Goal: Obtain resource: Download file/media

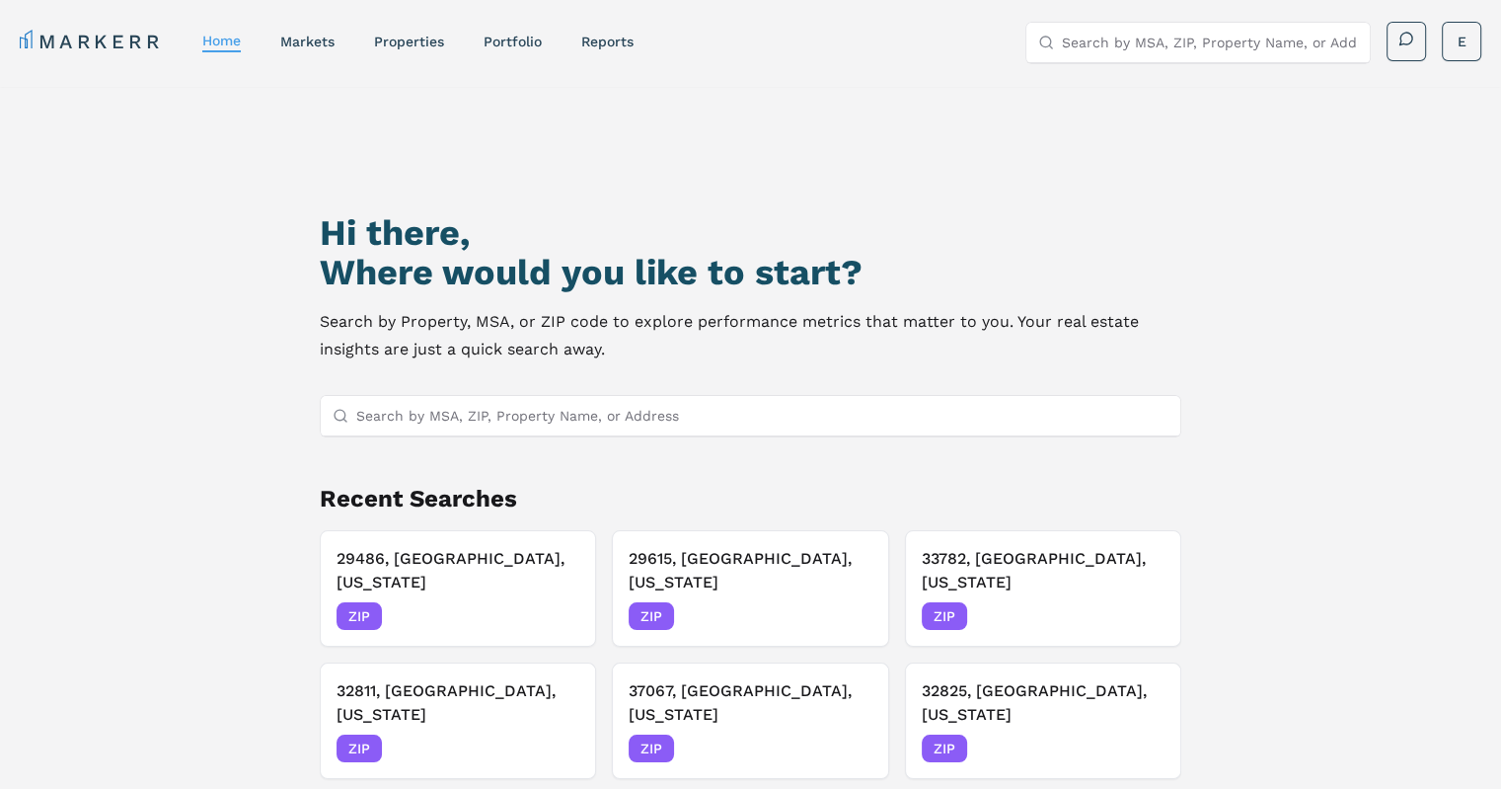
click at [1093, 423] on input "Search by MSA, ZIP, Property Name, or Address" at bounding box center [762, 415] width 812 height 39
paste input "38138"
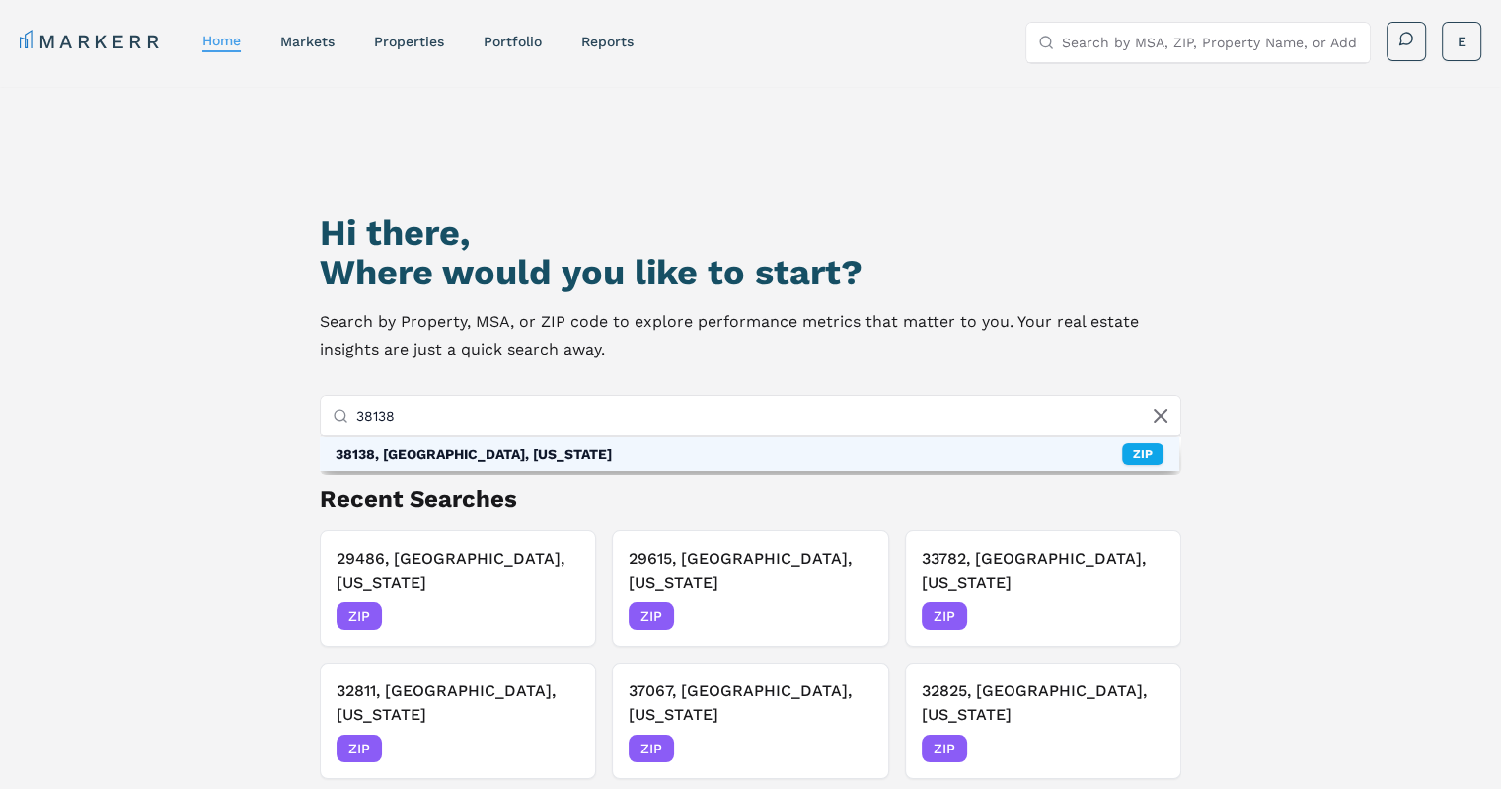
type input "38138"
click at [544, 452] on div "38138, [GEOGRAPHIC_DATA], [US_STATE]" at bounding box center [474, 454] width 276 height 20
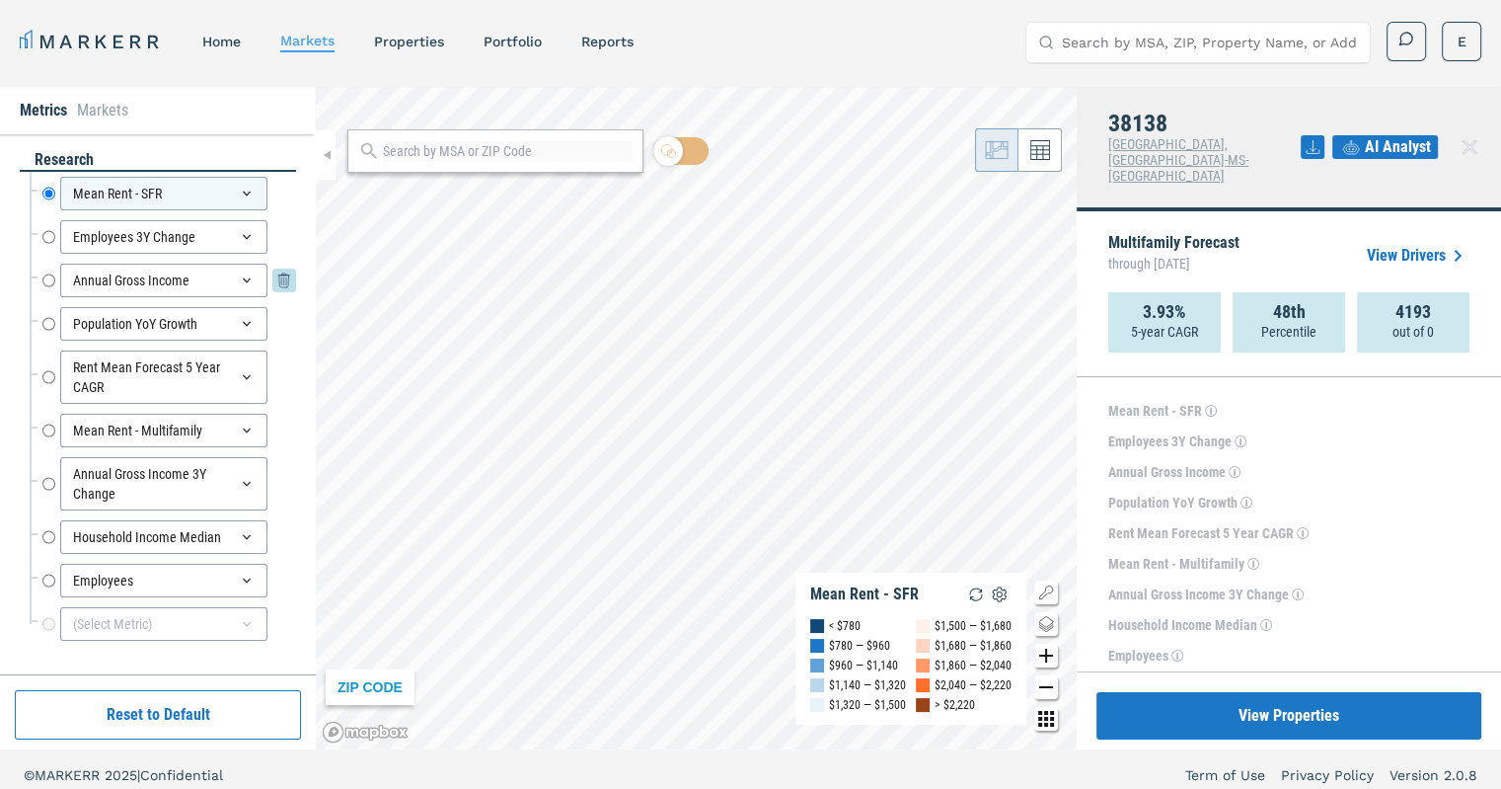
click at [50, 274] on input "Annual Gross Income" at bounding box center [48, 281] width 13 height 34
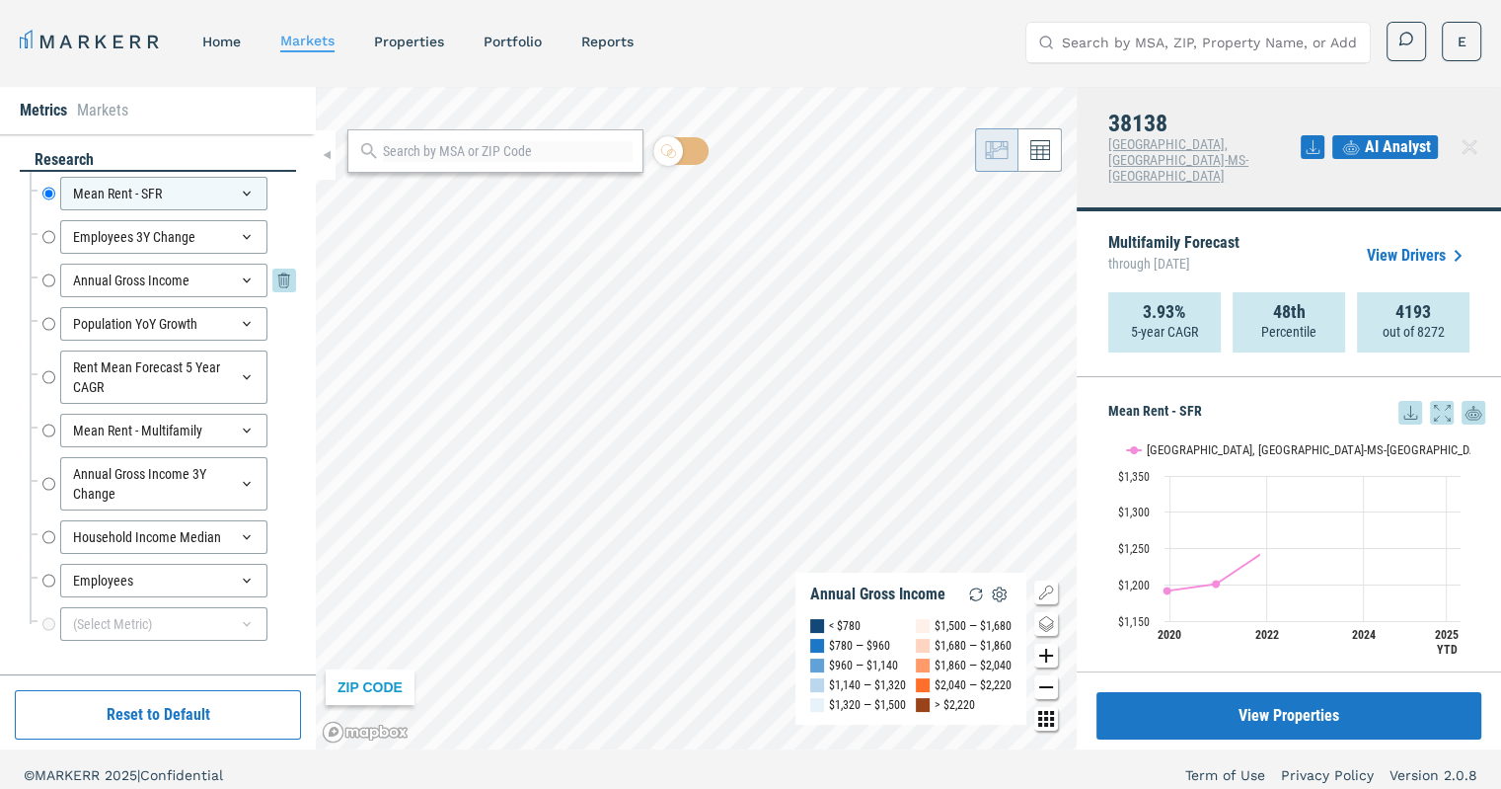
radio input "false"
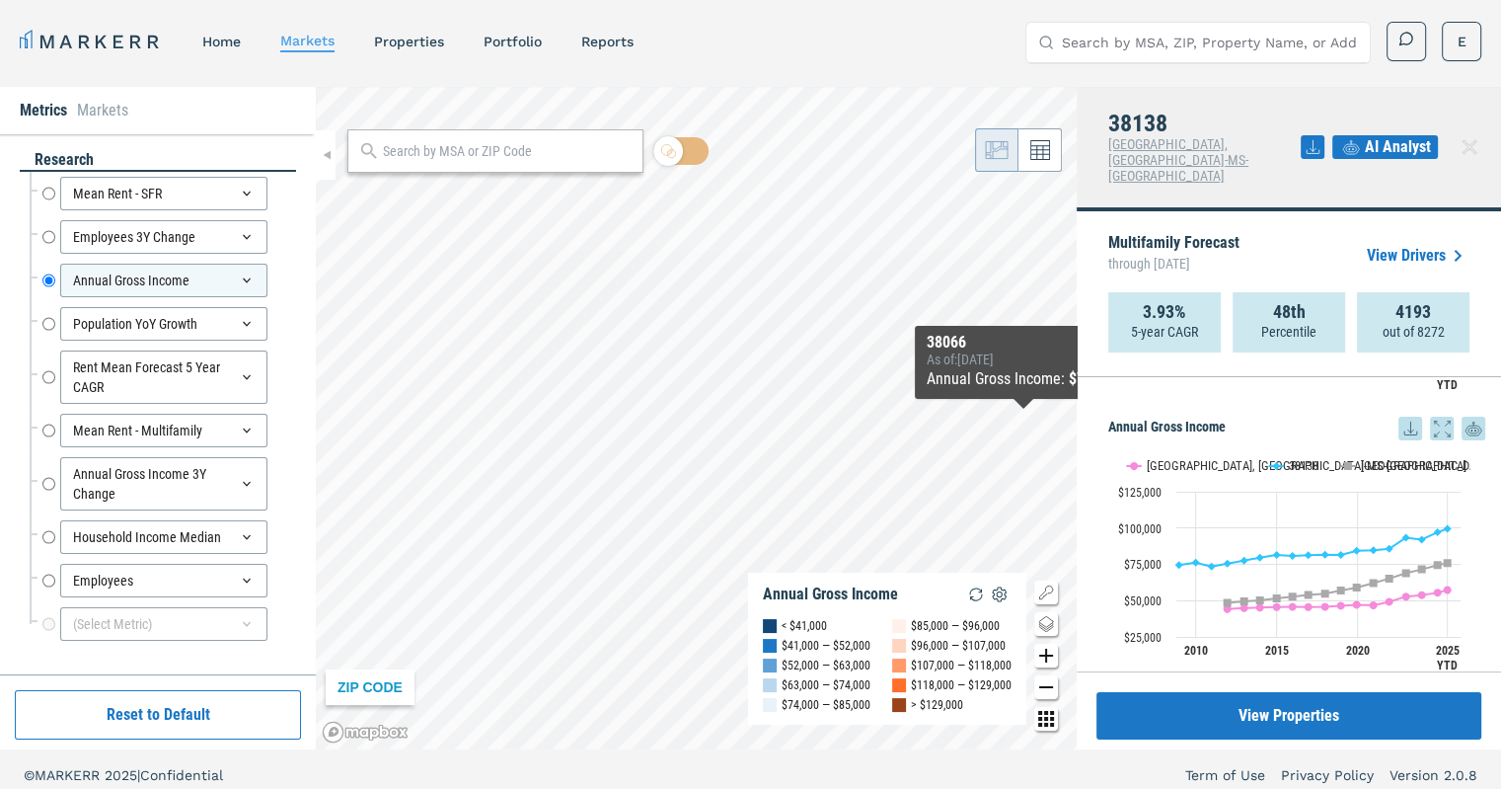
scroll to position [775, 0]
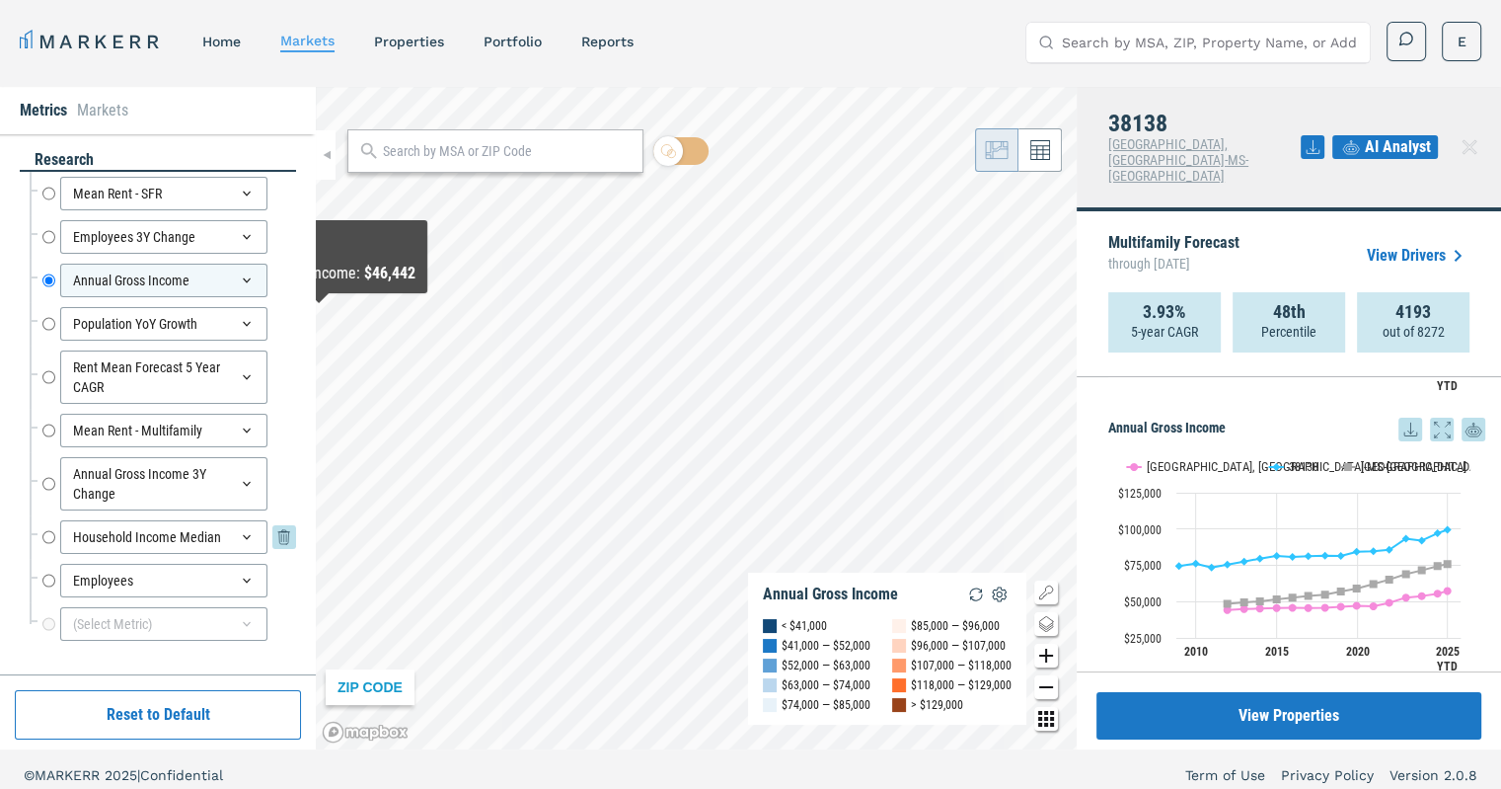
click at [45, 530] on input "Household Income Median" at bounding box center [48, 537] width 13 height 34
radio input "false"
radio input "true"
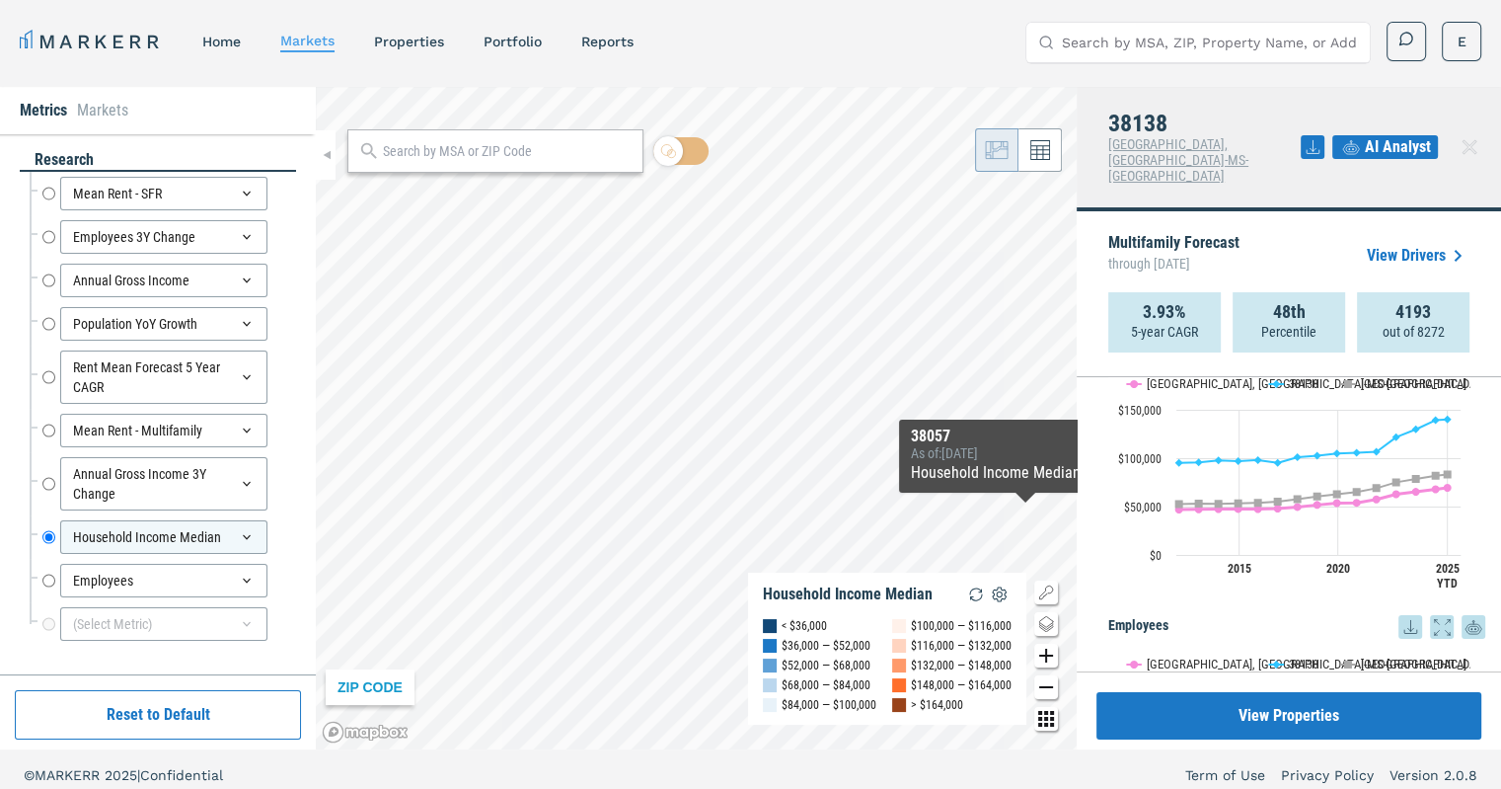
scroll to position [2146, 0]
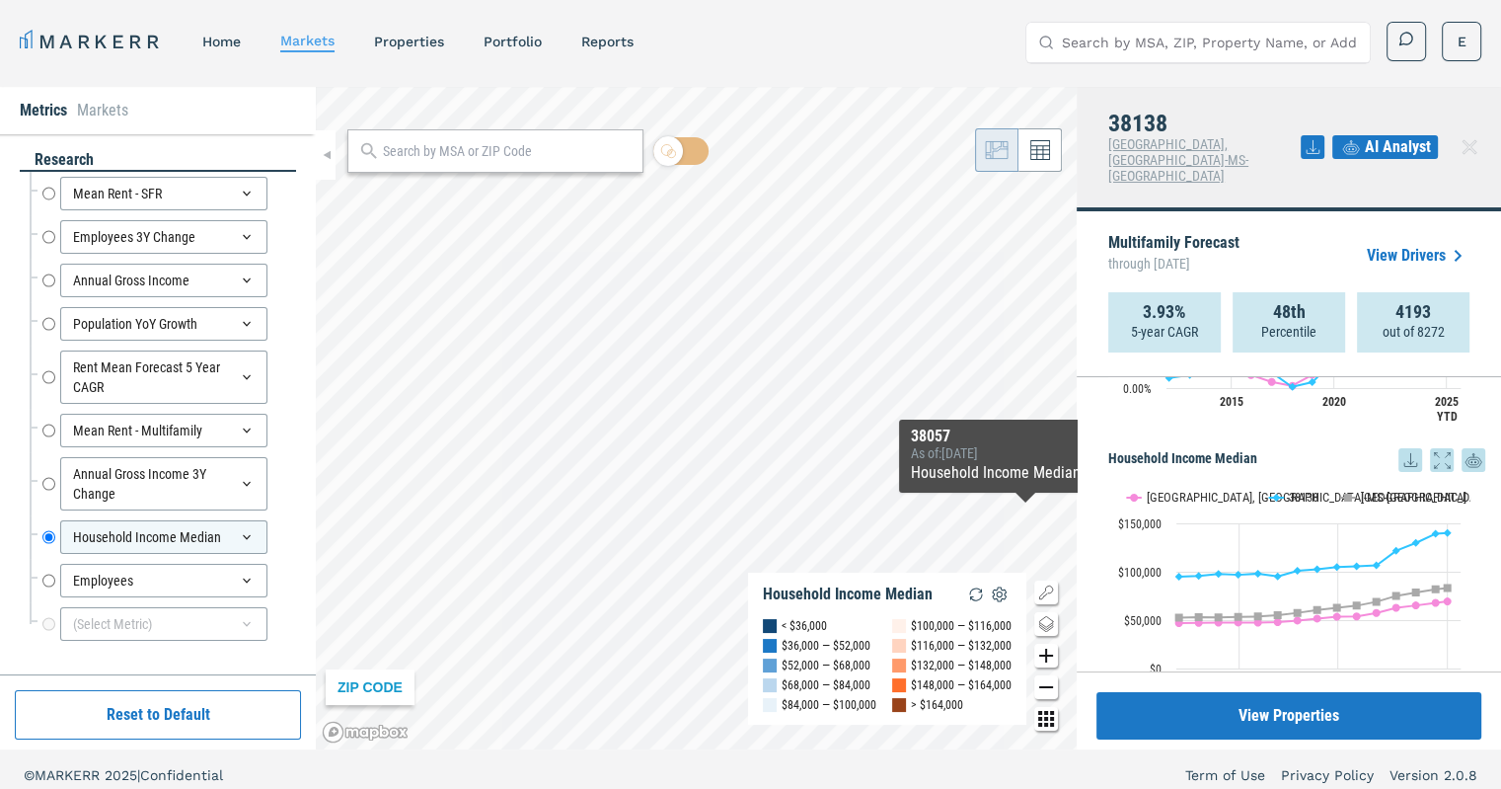
click at [1405, 453] on icon at bounding box center [1411, 459] width 13 height 13
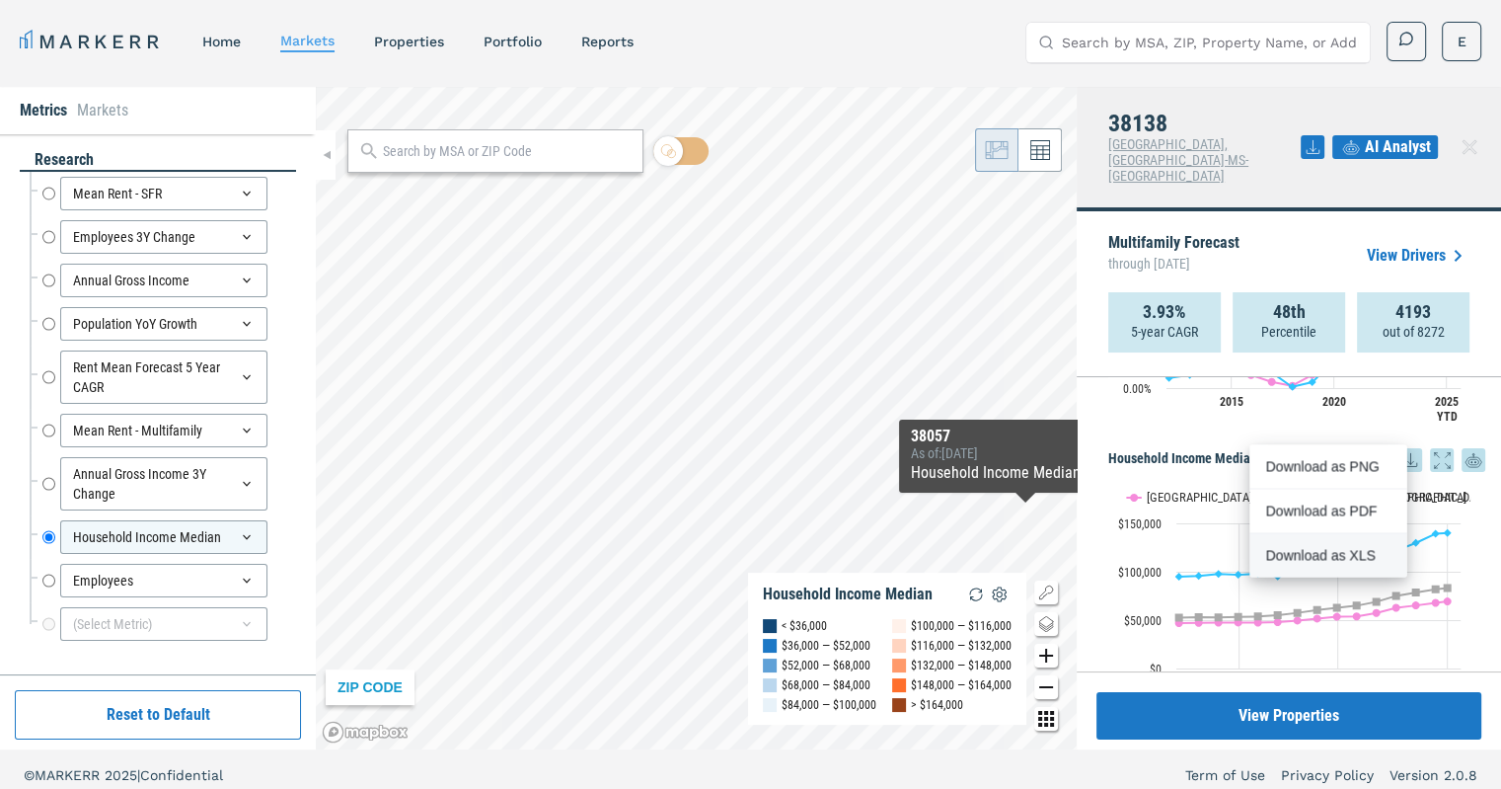
click at [1310, 554] on div "Download as XLS" at bounding box center [1323, 555] width 114 height 20
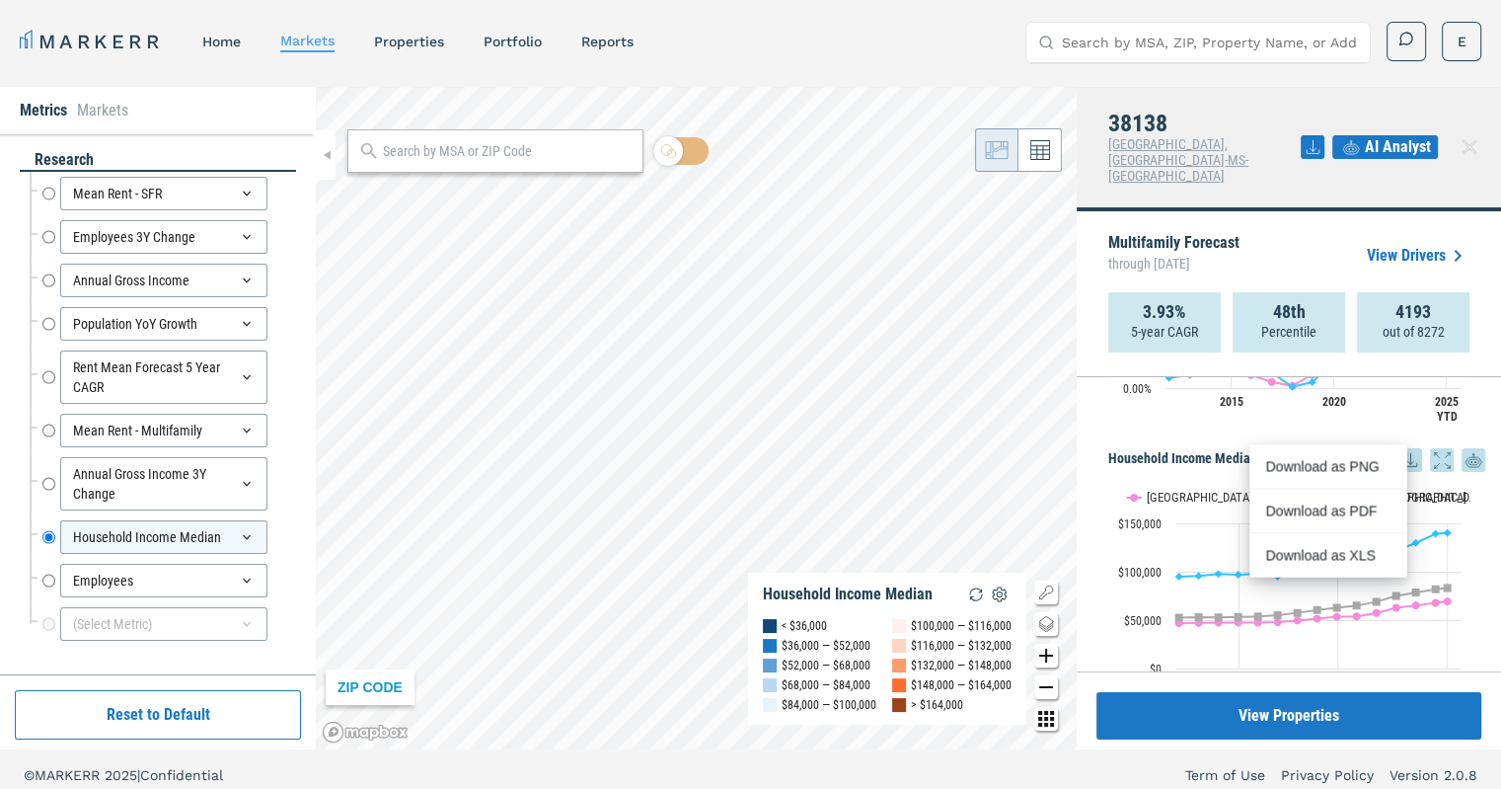
click at [1191, 47] on input "Search by MSA, ZIP, Property Name, or Address" at bounding box center [1210, 42] width 296 height 39
paste input "38103"
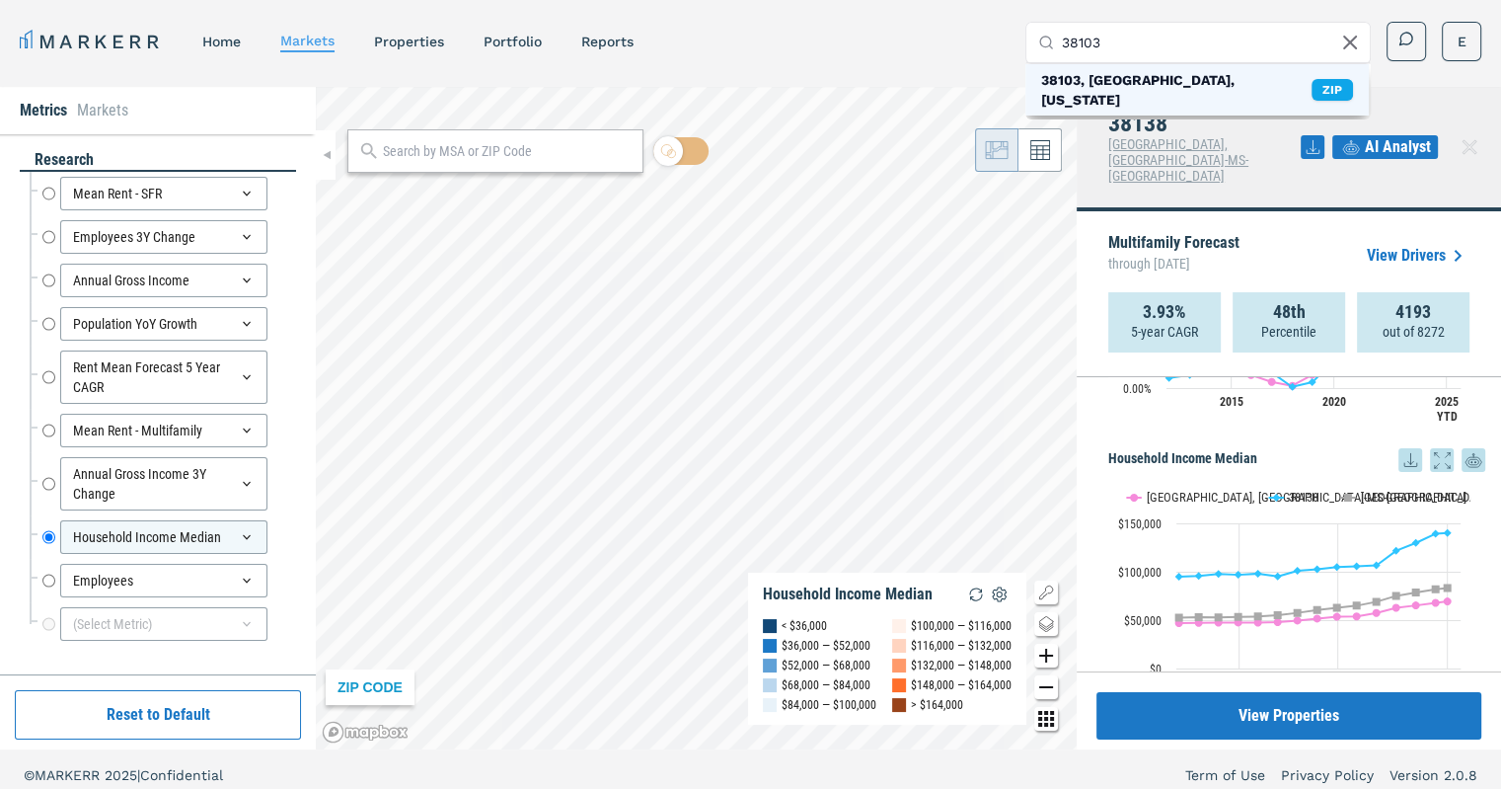
type input "38103"
click at [1143, 79] on div "38103, [GEOGRAPHIC_DATA], [US_STATE]" at bounding box center [1176, 89] width 270 height 39
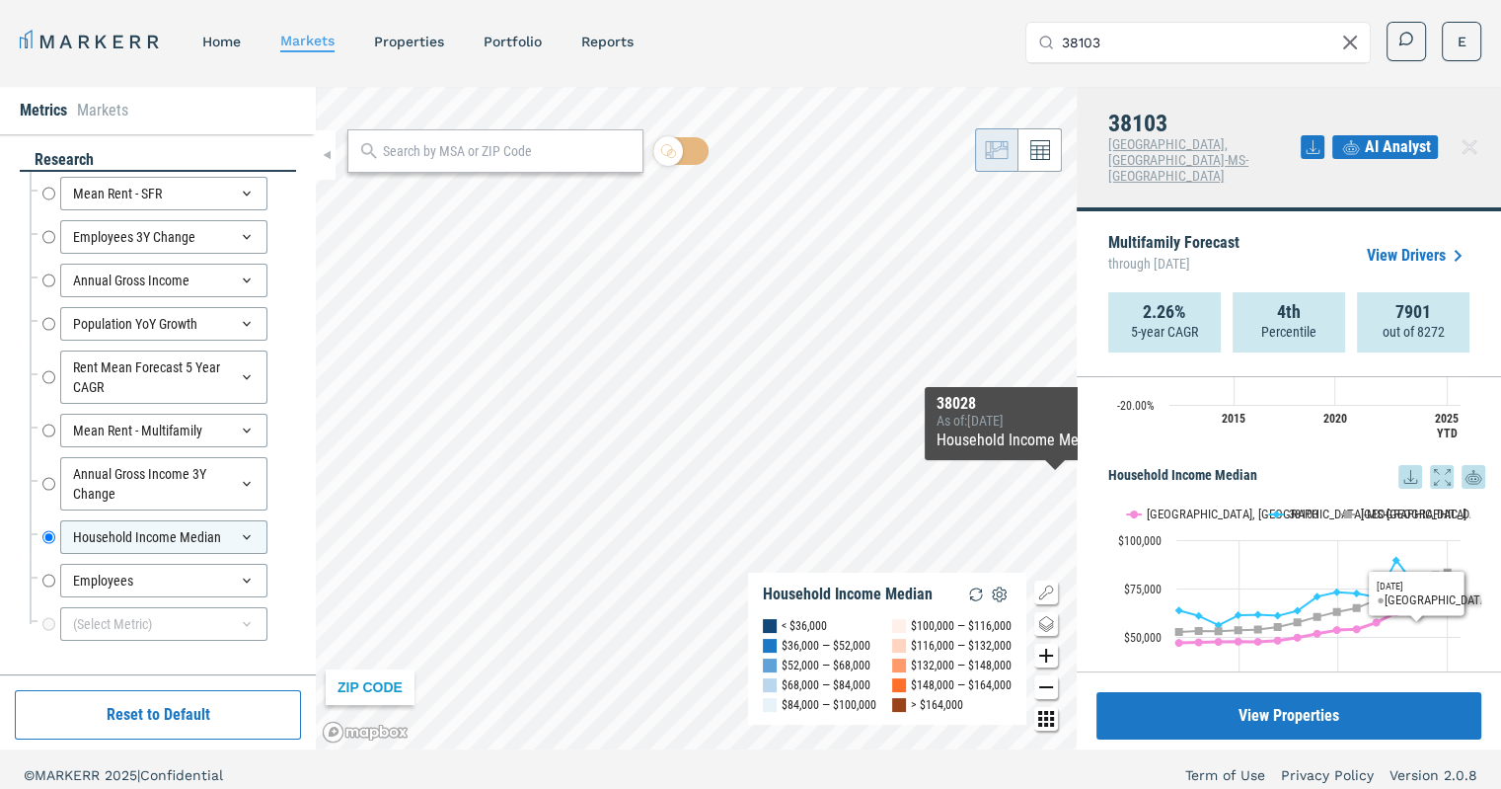
scroll to position [2128, 0]
click at [1405, 471] on icon at bounding box center [1411, 477] width 13 height 13
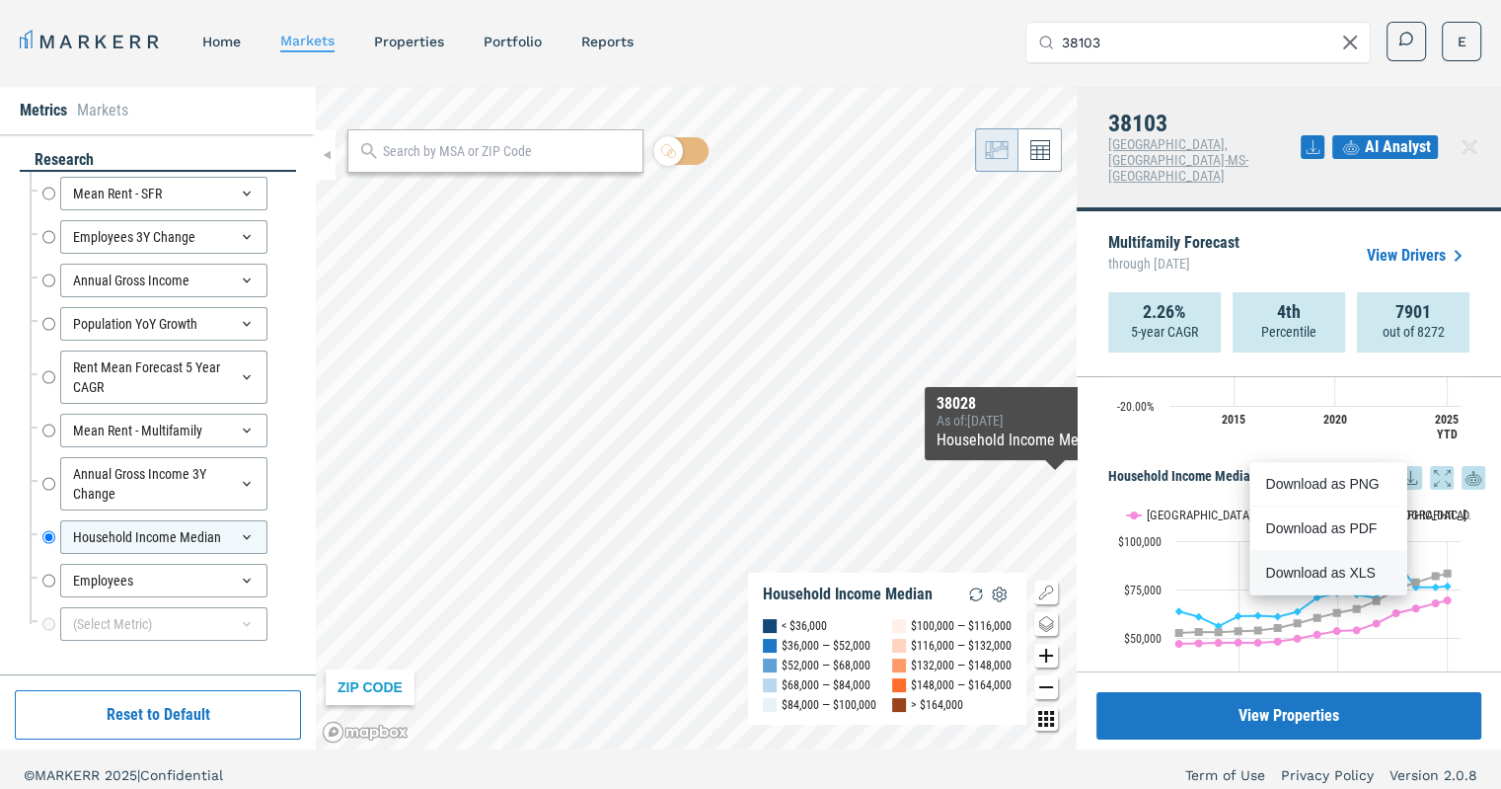
click at [1303, 573] on div "Download as XLS" at bounding box center [1323, 573] width 114 height 20
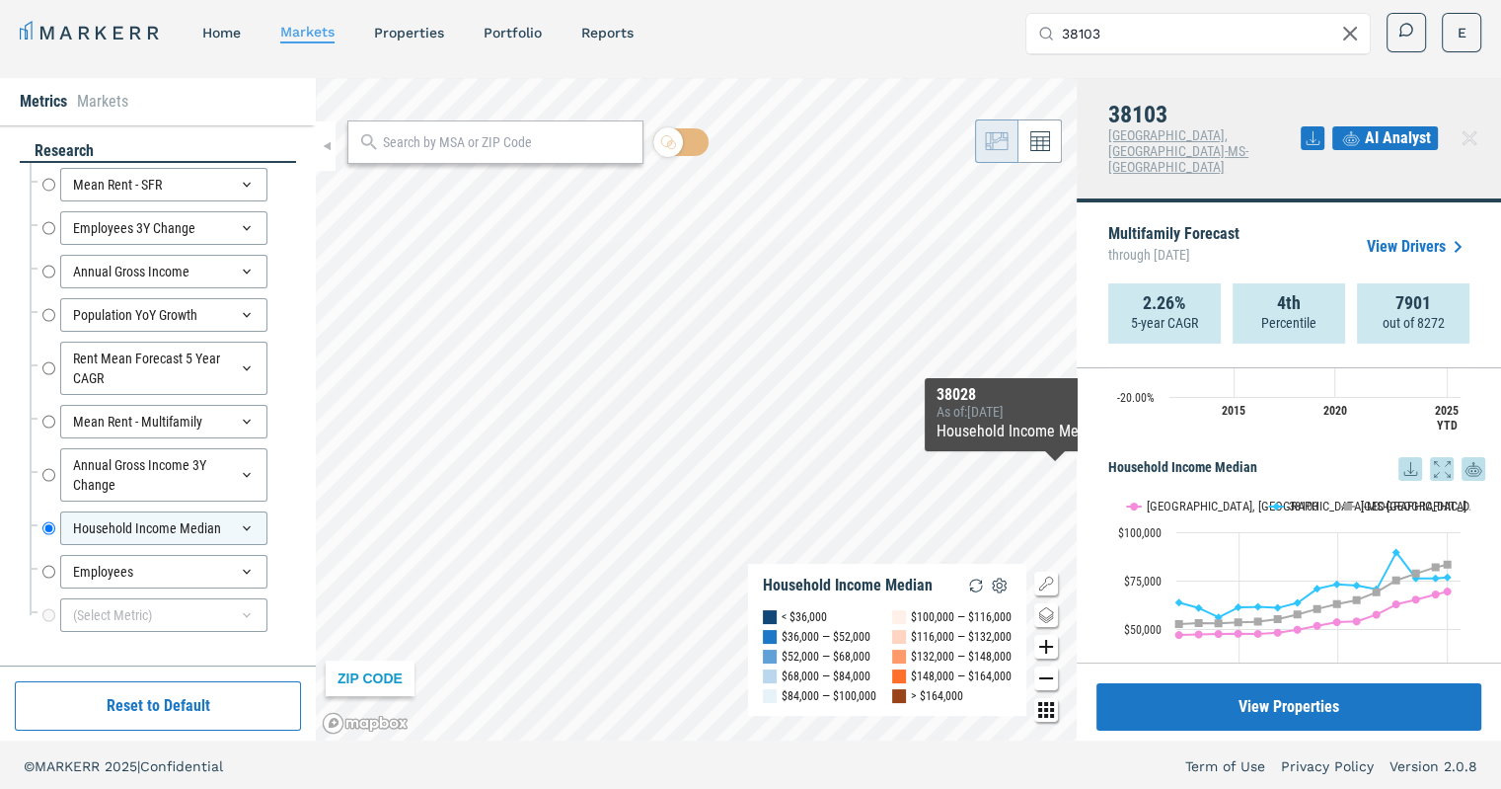
scroll to position [12, 0]
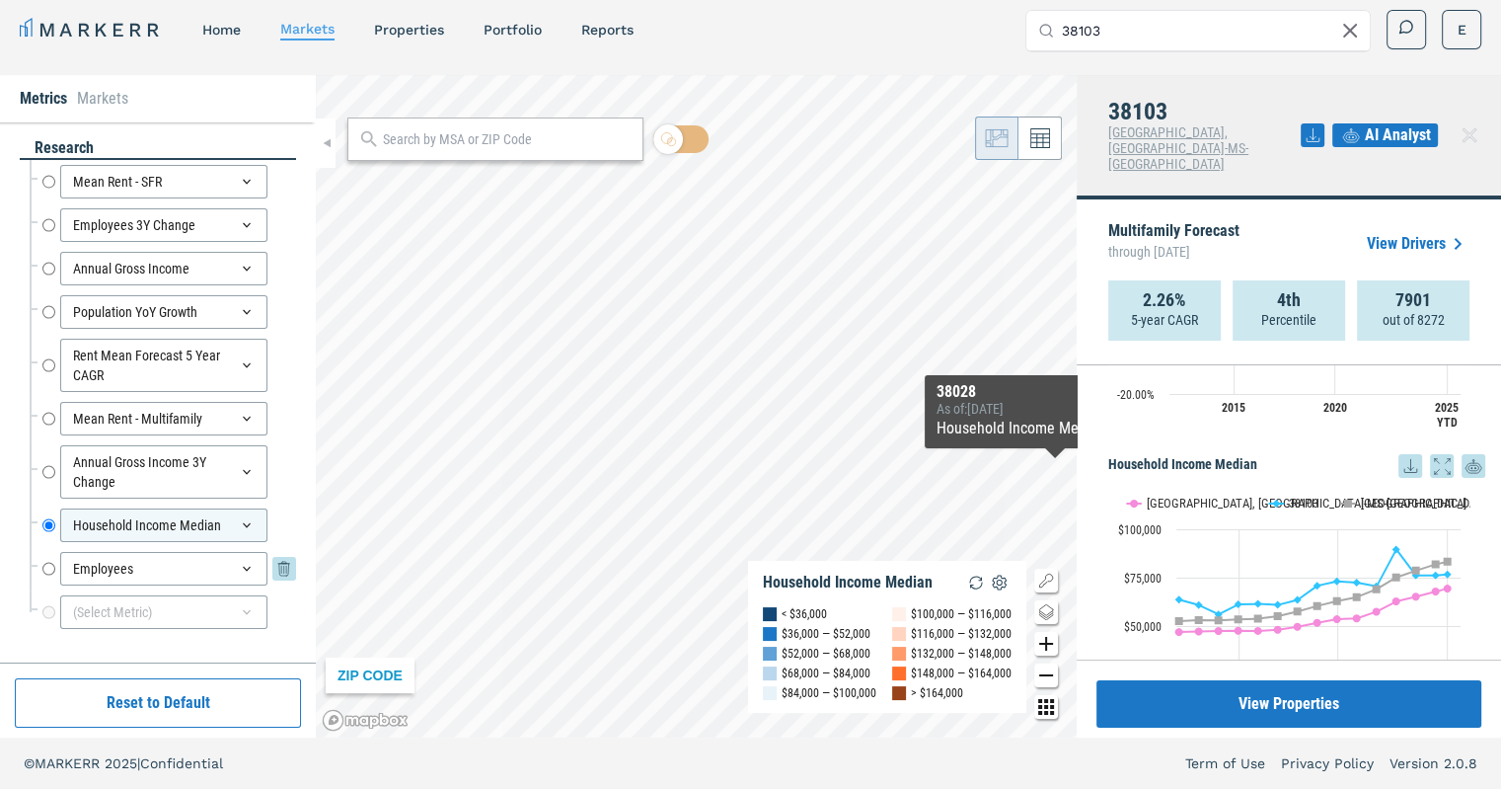
click at [64, 565] on div "Employees" at bounding box center [163, 569] width 207 height 34
click at [111, 571] on div "Employees" at bounding box center [163, 569] width 207 height 34
click at [46, 574] on input "Employees" at bounding box center [48, 569] width 13 height 34
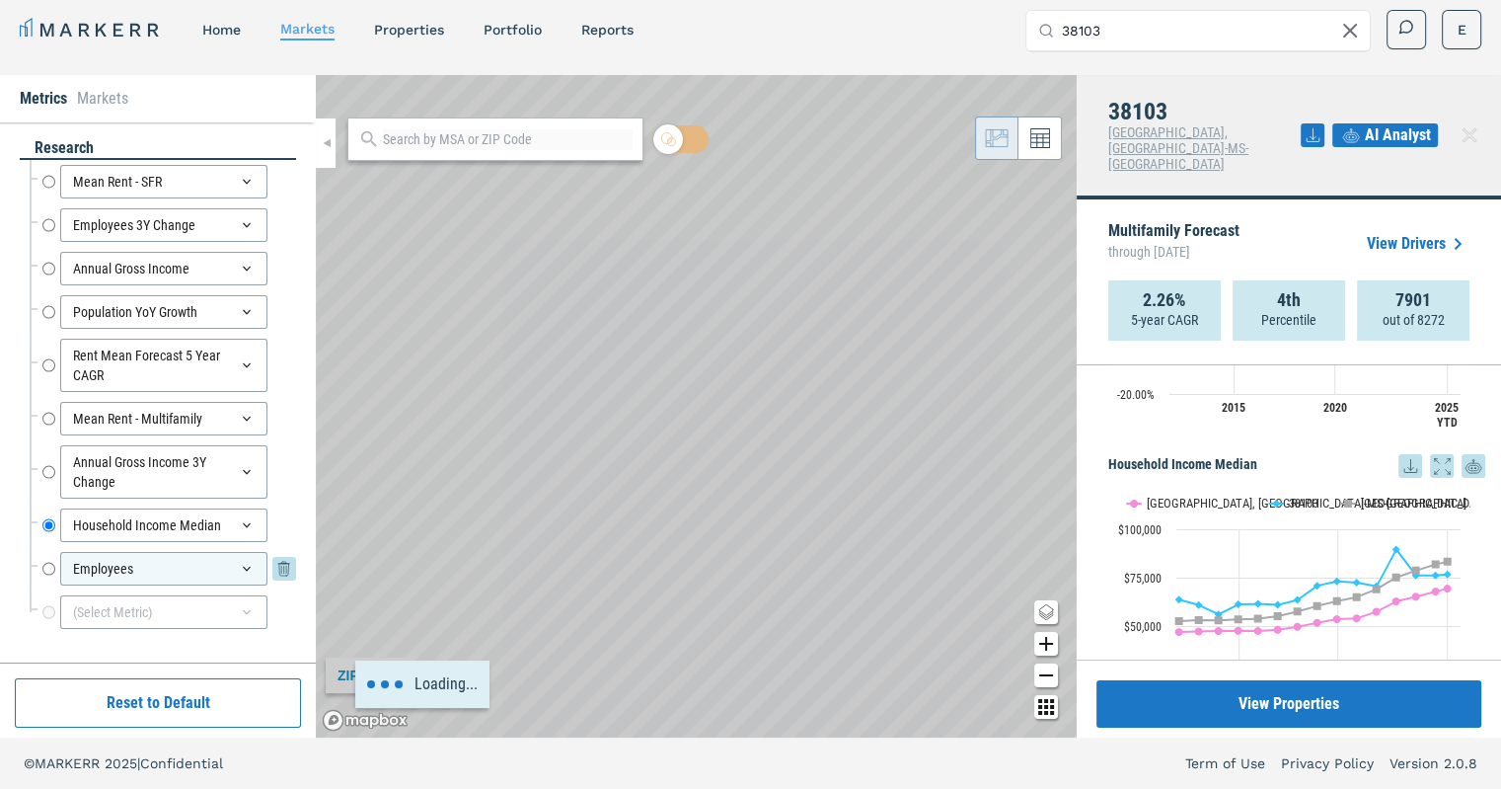
radio input "false"
radio input "true"
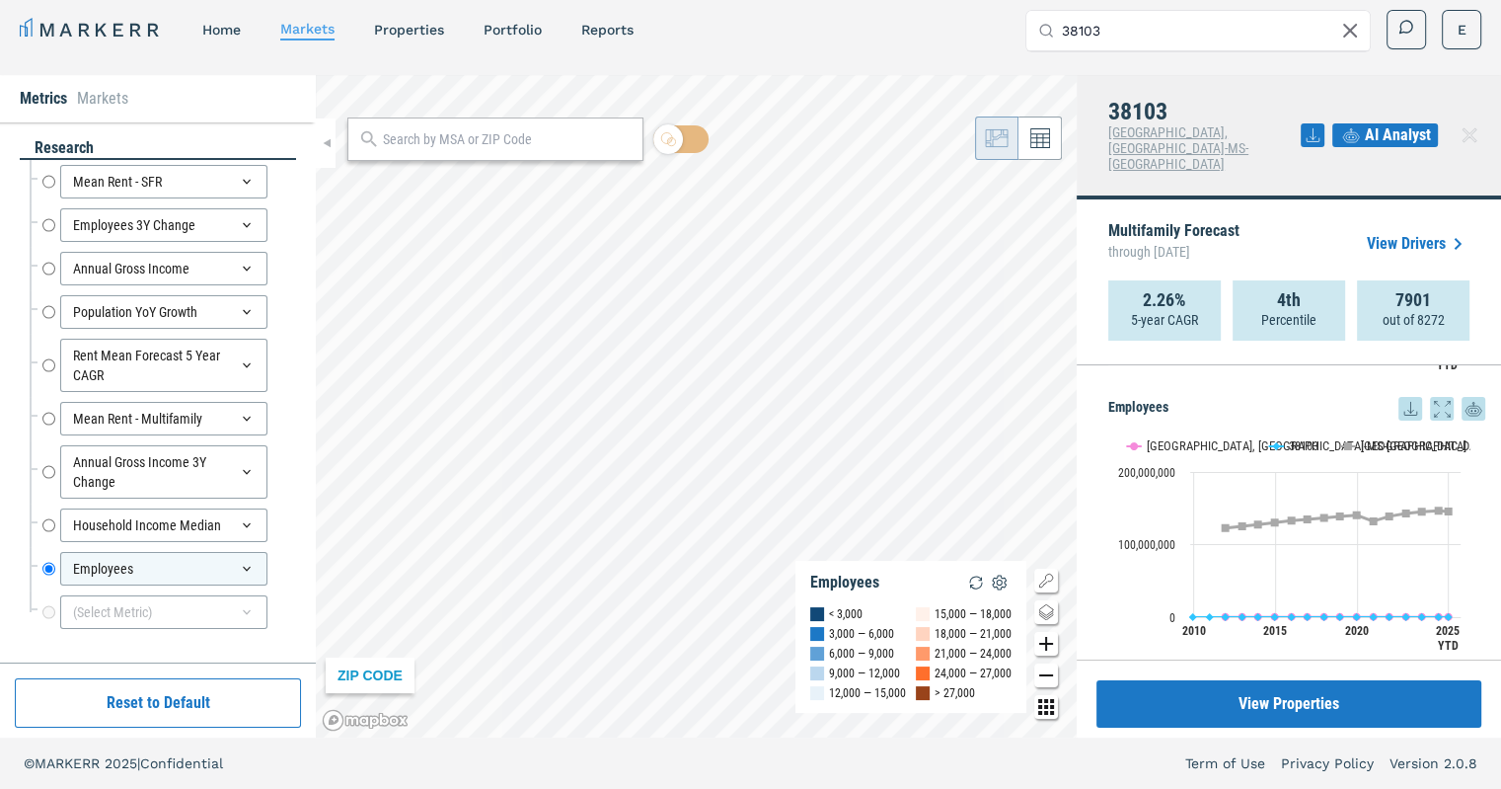
scroll to position [2464, 0]
drag, startPoint x: 1224, startPoint y: 415, endPoint x: 1386, endPoint y: 429, distance: 162.6
click at [1386, 429] on rect "Interactive chart" at bounding box center [1290, 546] width 362 height 247
click at [1405, 404] on icon at bounding box center [1411, 410] width 13 height 13
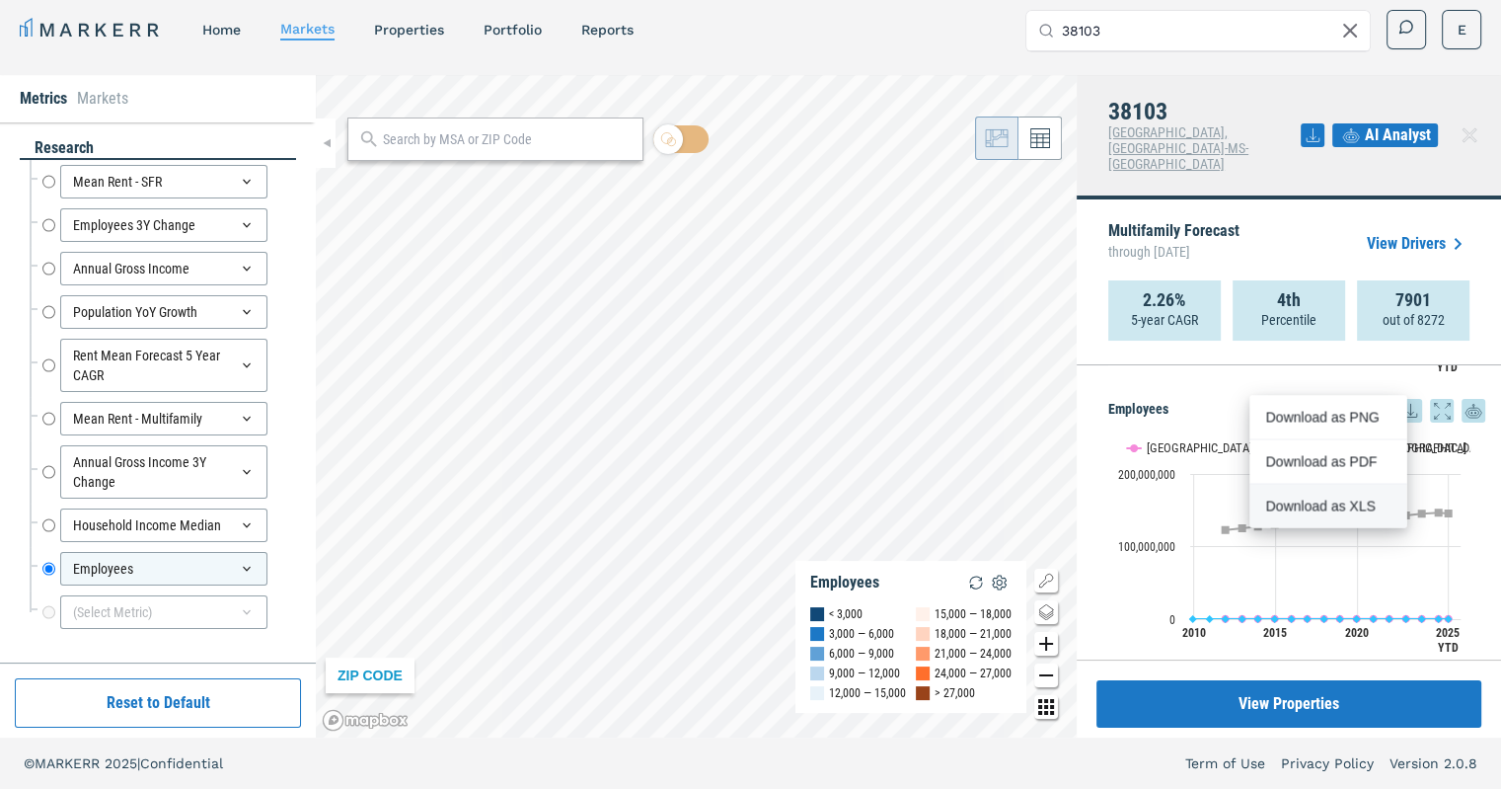
click at [1317, 496] on div "Download as XLS" at bounding box center [1323, 506] width 114 height 20
click at [1271, 515] on div "Download as XLS" at bounding box center [1328, 505] width 157 height 43
click at [1150, 31] on input "38103" at bounding box center [1210, 30] width 296 height 39
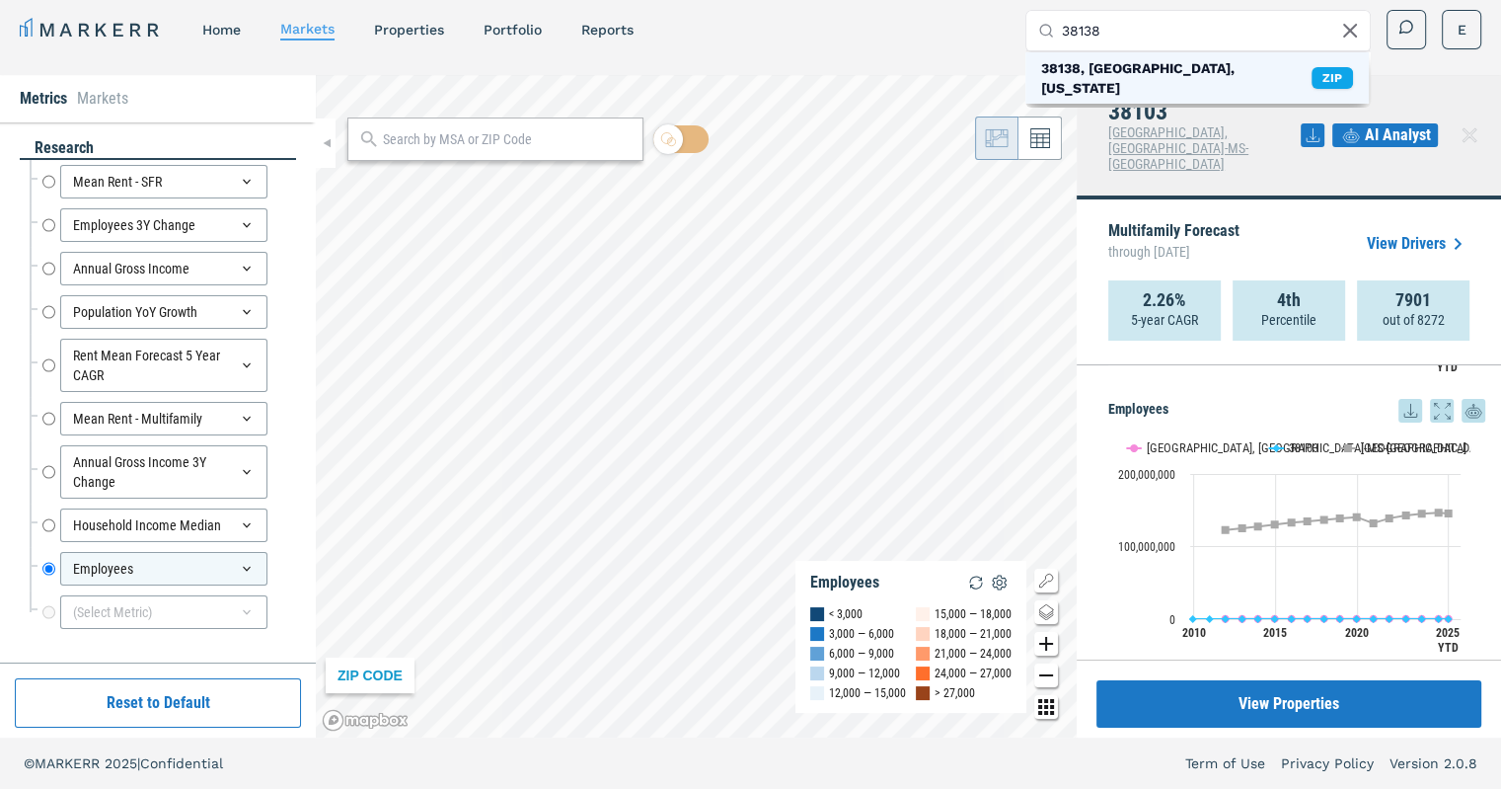
type input "38138"
click at [1217, 64] on div "38138, [GEOGRAPHIC_DATA], [US_STATE]" at bounding box center [1176, 77] width 270 height 39
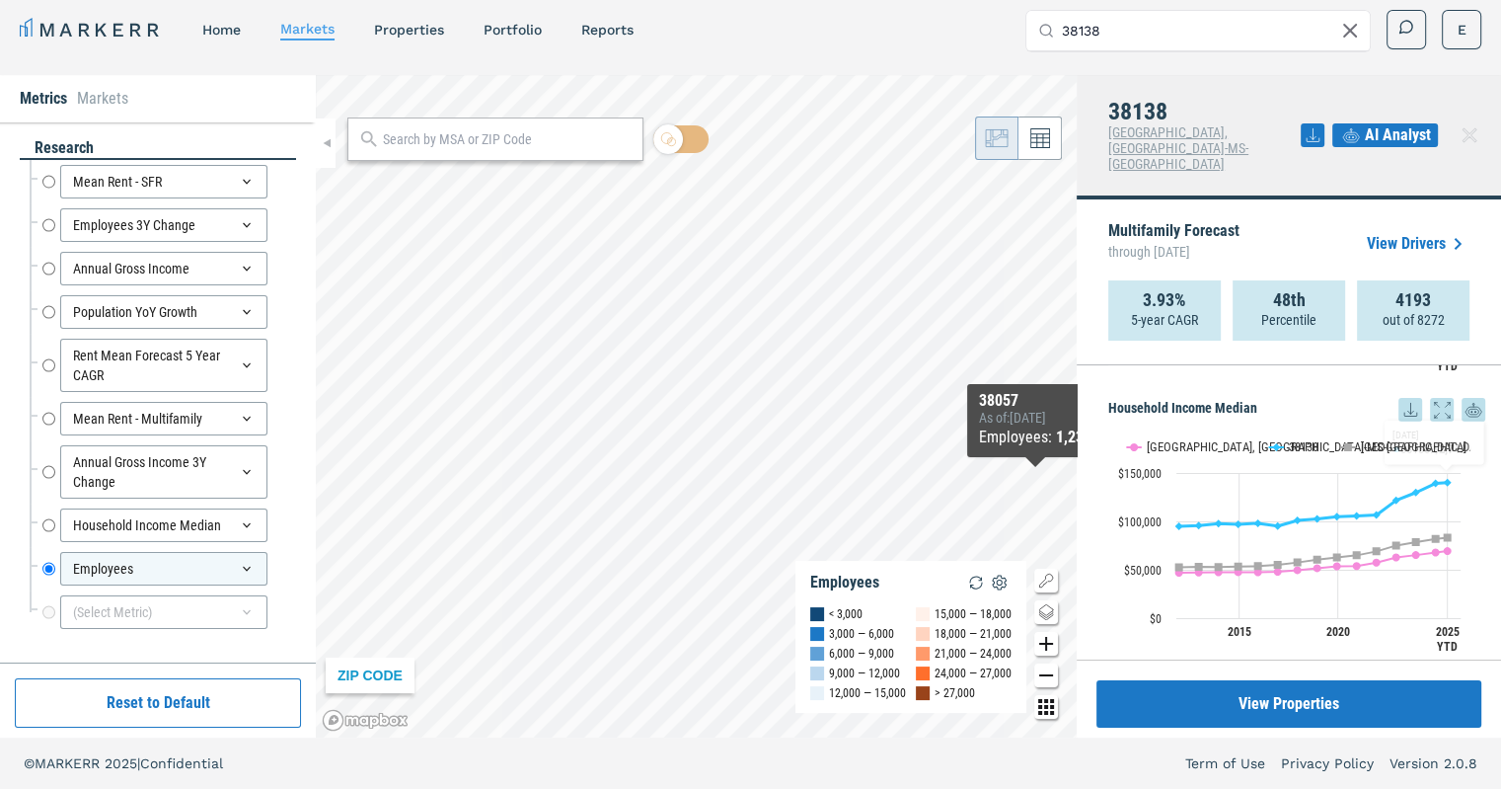
scroll to position [2186, 0]
drag, startPoint x: 1312, startPoint y: 451, endPoint x: 1312, endPoint y: 100, distance: 351.4
drag, startPoint x: 1312, startPoint y: 100, endPoint x: 1324, endPoint y: 627, distance: 527.3
click at [1324, 627] on rect "Interactive chart" at bounding box center [1290, 544] width 362 height 247
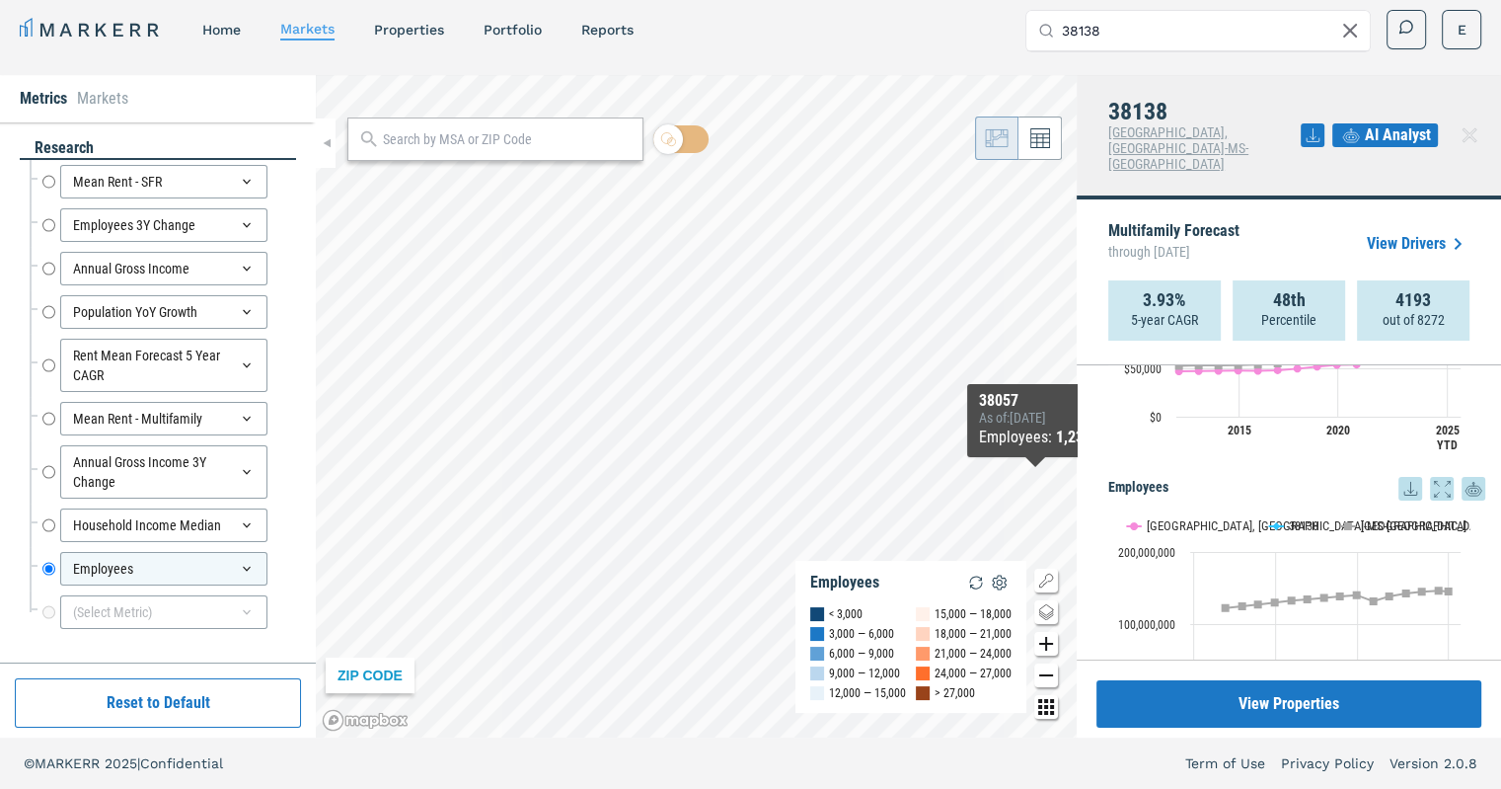
scroll to position [2390, 0]
click at [1399, 473] on icon at bounding box center [1411, 485] width 24 height 24
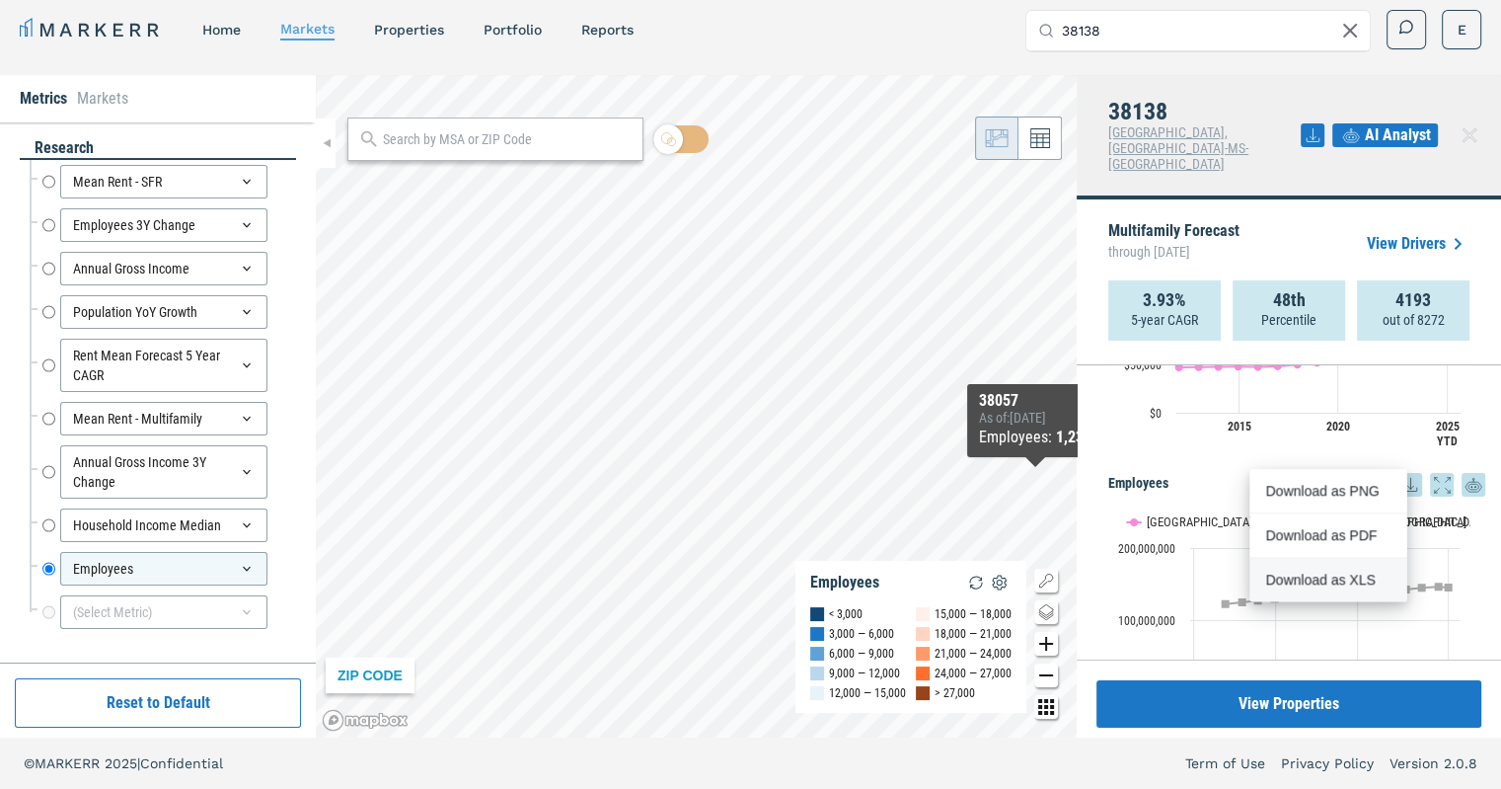
click at [1332, 570] on div "Download as XLS" at bounding box center [1323, 580] width 114 height 20
